Goal: Information Seeking & Learning: Find specific page/section

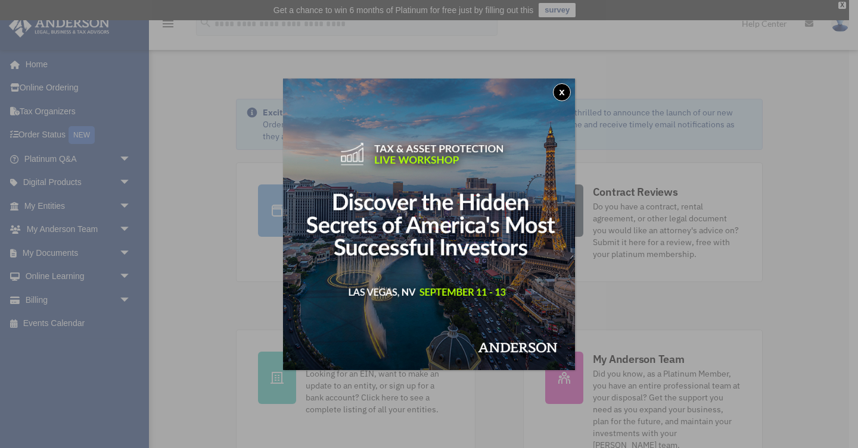
click at [560, 90] on button "x" at bounding box center [562, 92] width 18 height 18
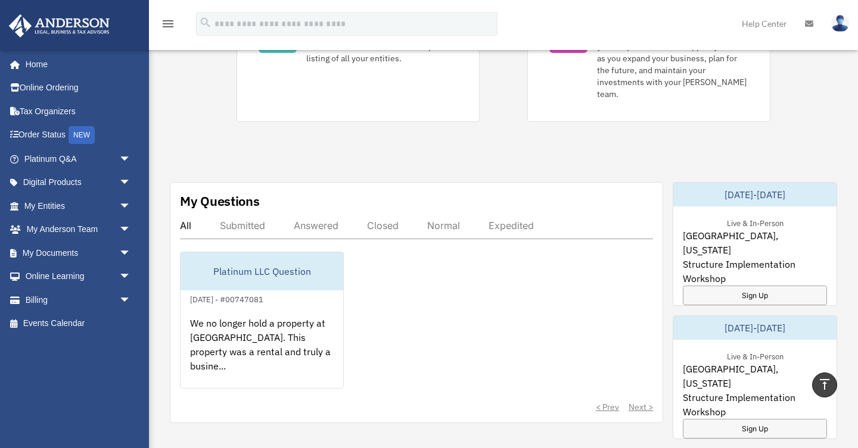
scroll to position [381, 0]
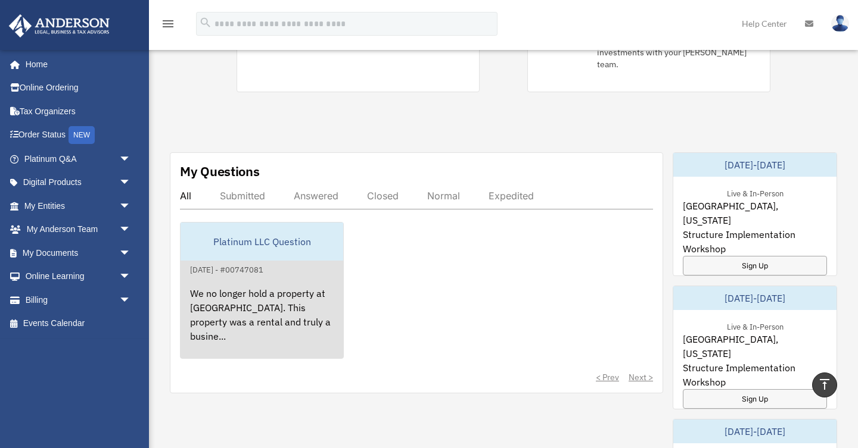
click at [264, 295] on div "We no longer hold a property at [GEOGRAPHIC_DATA]. This property was a rental a…" at bounding box center [261, 323] width 163 height 93
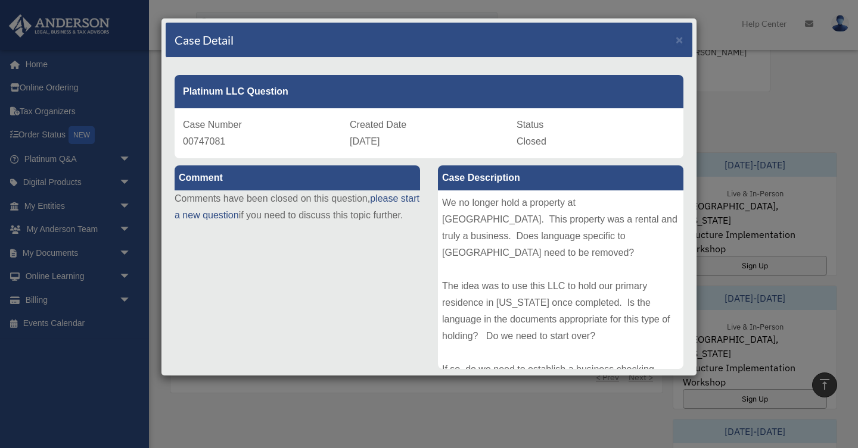
scroll to position [405, 0]
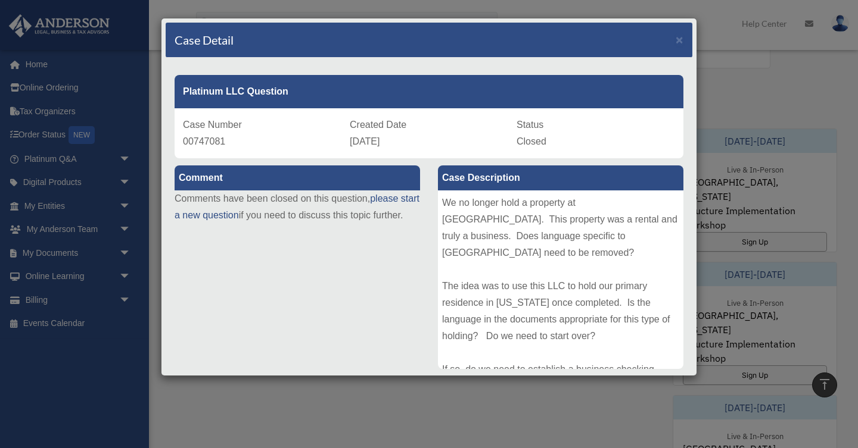
click at [679, 326] on div "We no longer hold a property at Mahogany Bay Village. This property was a renta…" at bounding box center [560, 280] width 245 height 179
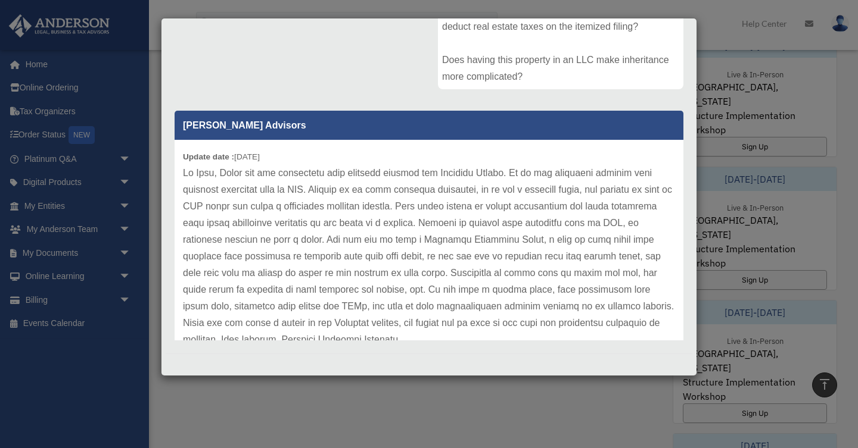
scroll to position [524, 0]
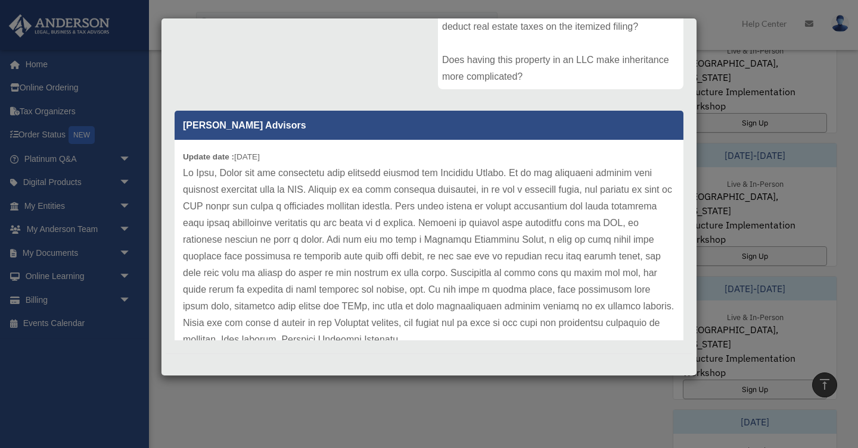
click at [672, 320] on p at bounding box center [429, 256] width 492 height 183
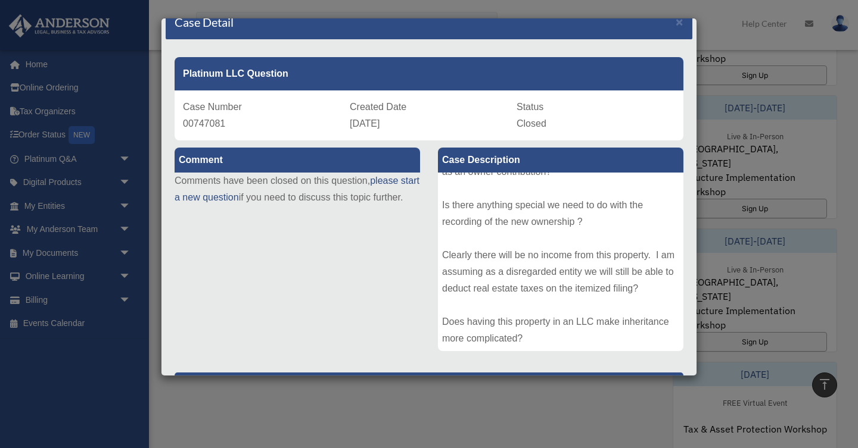
scroll to position [0, 0]
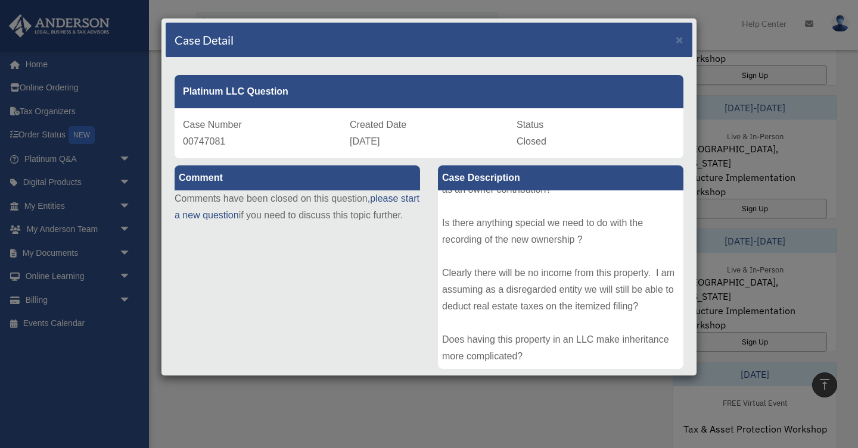
click at [674, 321] on div "We no longer hold a property at Mahogany Bay Village. This property was a renta…" at bounding box center [560, 280] width 245 height 179
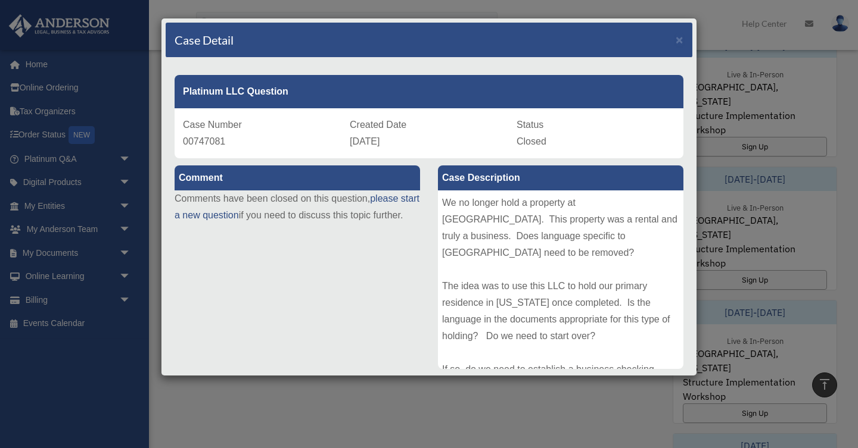
scroll to position [476, 0]
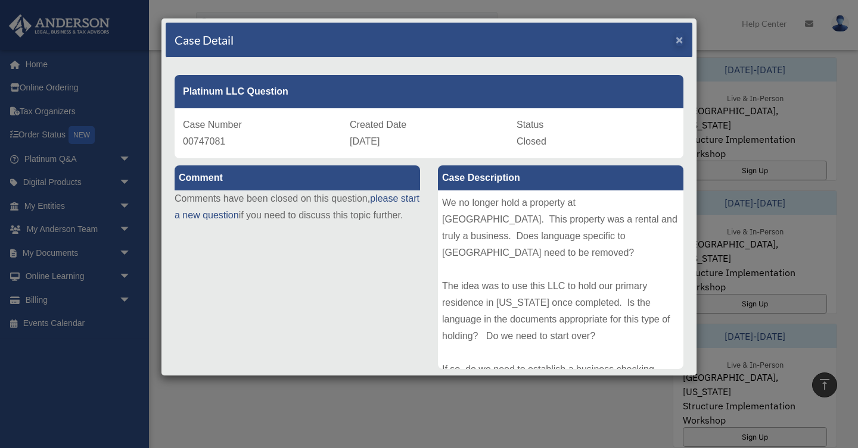
click at [679, 42] on span "×" at bounding box center [679, 40] width 8 height 14
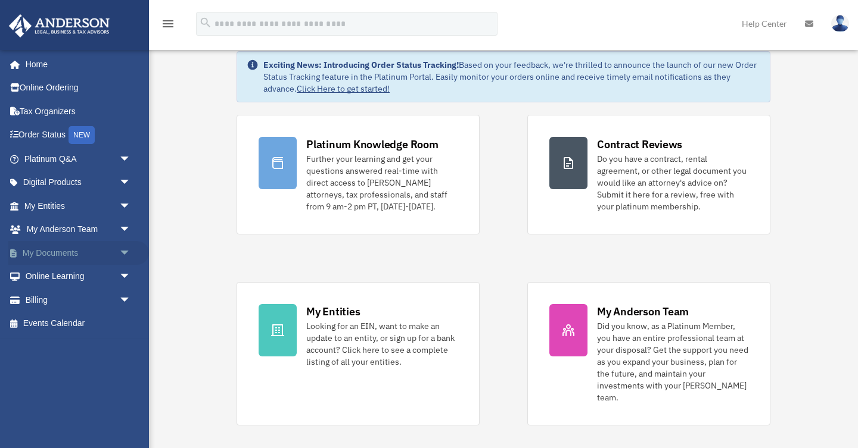
scroll to position [24, 0]
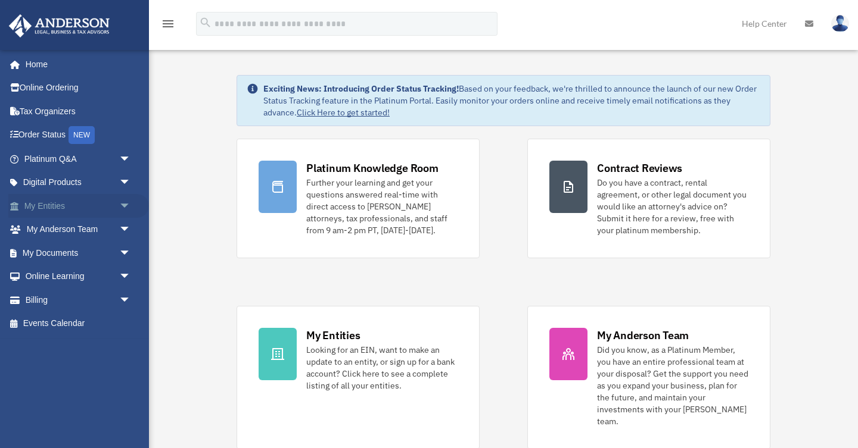
click at [105, 207] on link "My Entities arrow_drop_down" at bounding box center [78, 206] width 141 height 24
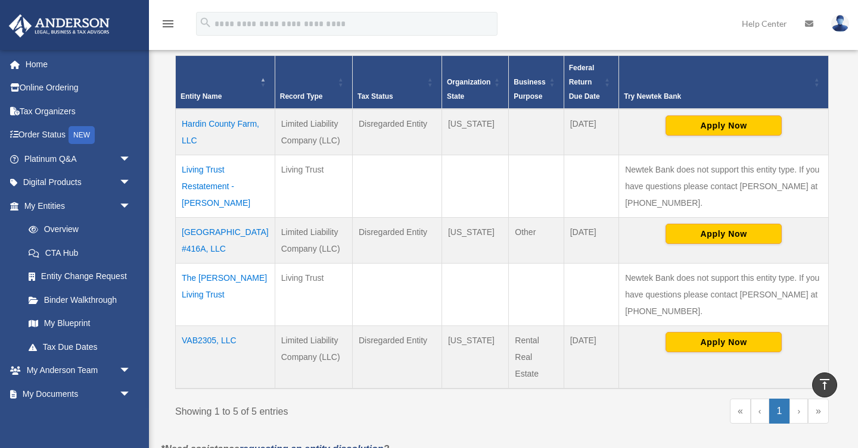
scroll to position [238, 0]
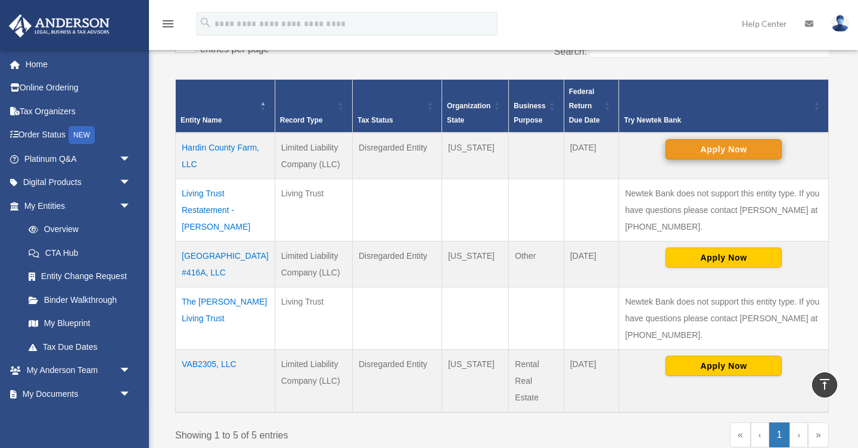
click at [723, 152] on button "Apply Now" at bounding box center [723, 149] width 116 height 20
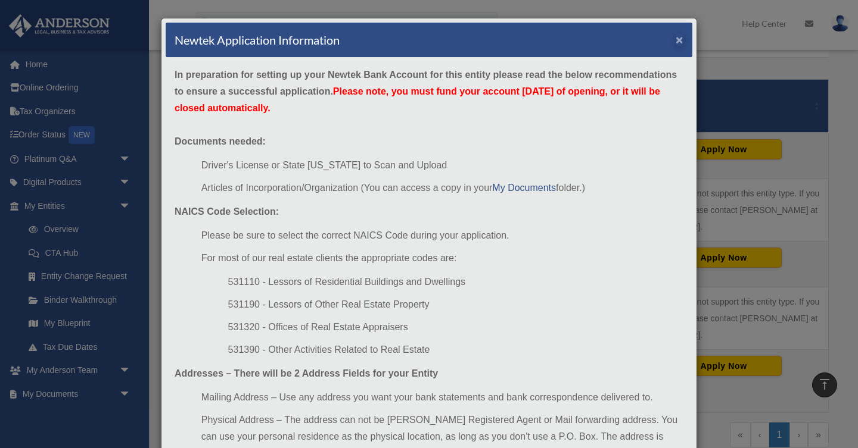
click at [679, 44] on button "×" at bounding box center [679, 39] width 8 height 13
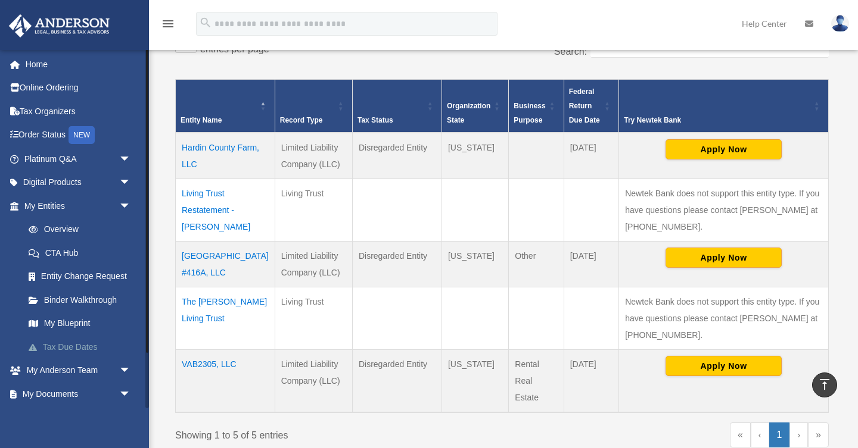
click at [84, 342] on link "Tax Due Dates" at bounding box center [83, 347] width 132 height 24
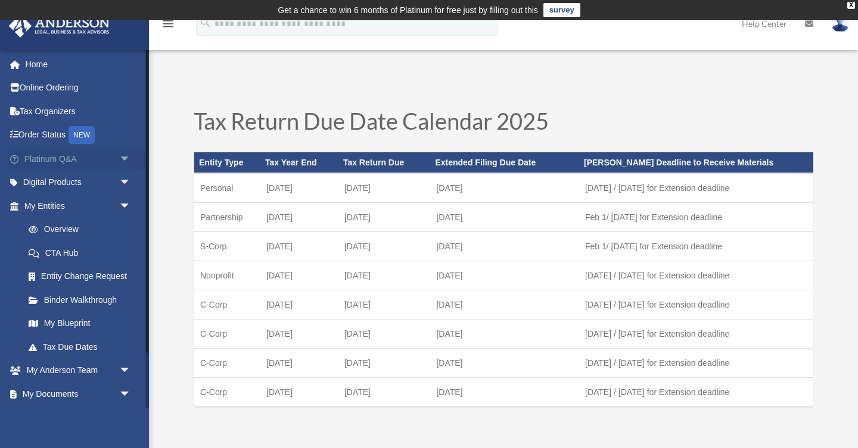
click at [82, 157] on link "Platinum Q&A arrow_drop_down" at bounding box center [78, 159] width 141 height 24
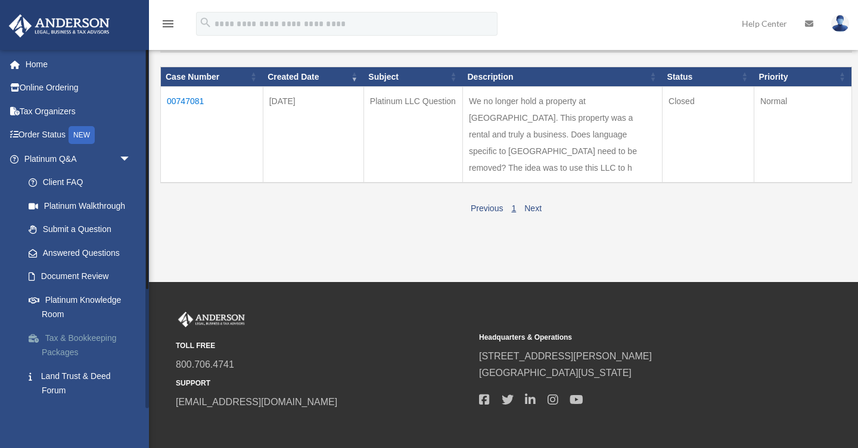
scroll to position [184, 0]
